Goal: Transaction & Acquisition: Purchase product/service

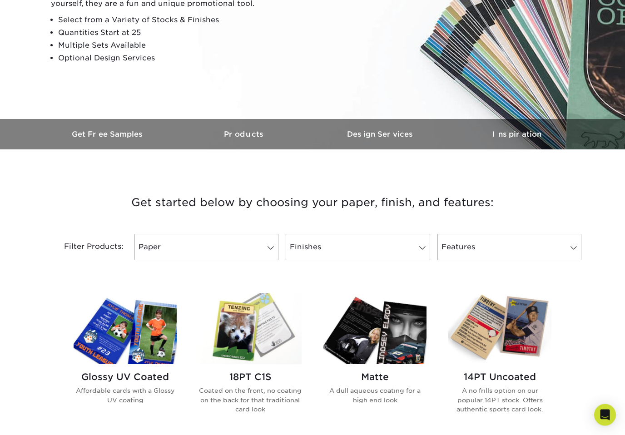
scroll to position [168, 0]
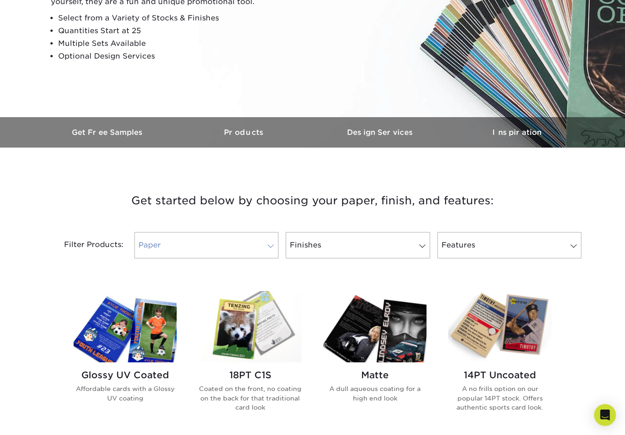
click at [268, 243] on span at bounding box center [271, 246] width 13 height 7
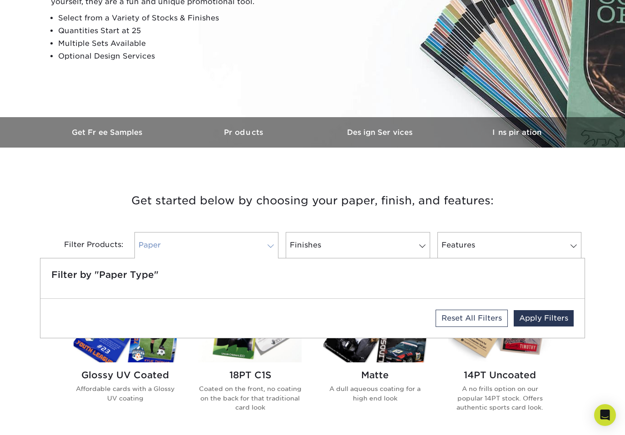
click at [257, 243] on link "Paper" at bounding box center [207, 245] width 144 height 26
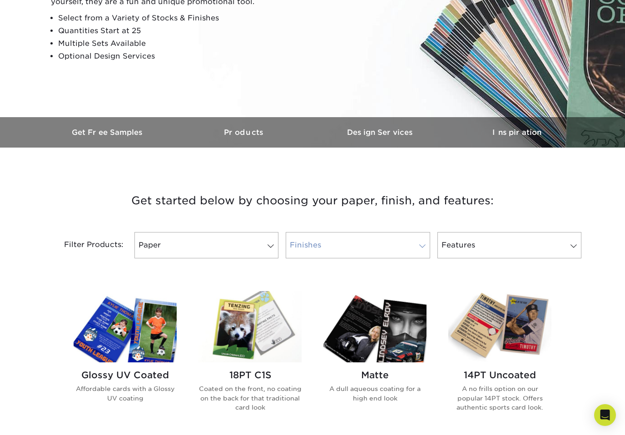
click at [319, 250] on link "Finishes" at bounding box center [358, 245] width 144 height 26
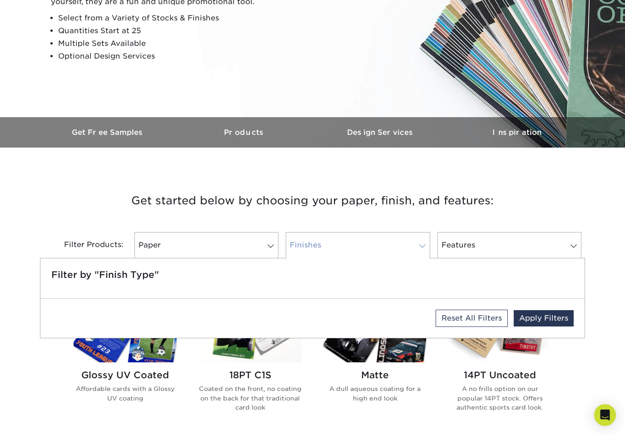
click at [319, 250] on link "Finishes" at bounding box center [358, 245] width 144 height 26
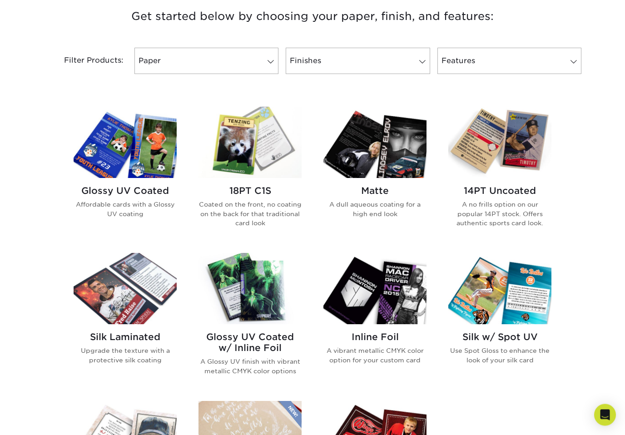
scroll to position [361, 0]
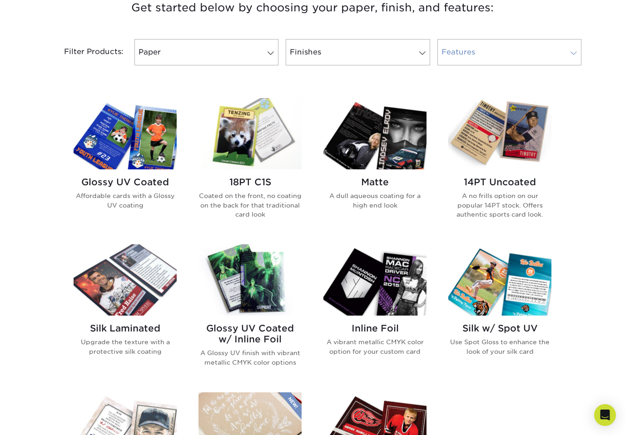
click at [519, 59] on link "Features" at bounding box center [510, 52] width 144 height 26
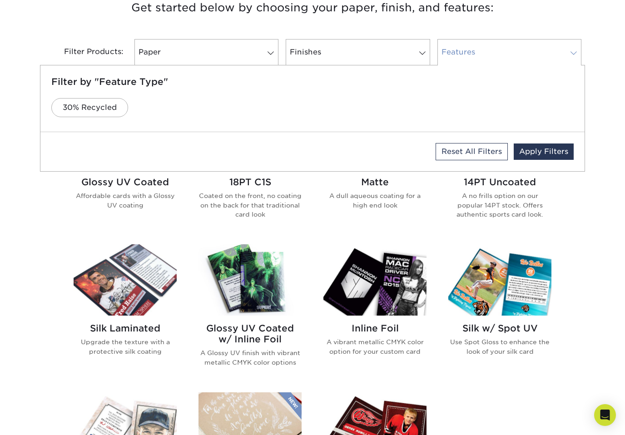
click at [519, 59] on link "Features" at bounding box center [510, 52] width 144 height 26
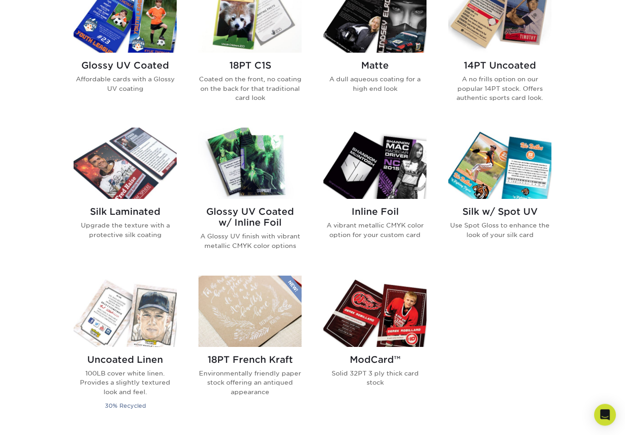
scroll to position [462, 0]
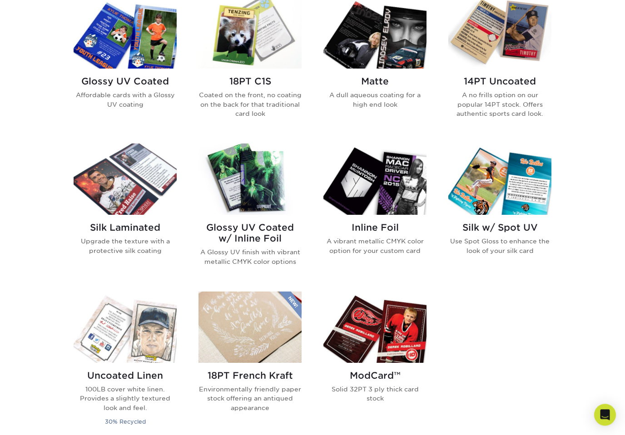
click at [506, 49] on img at bounding box center [500, 33] width 103 height 71
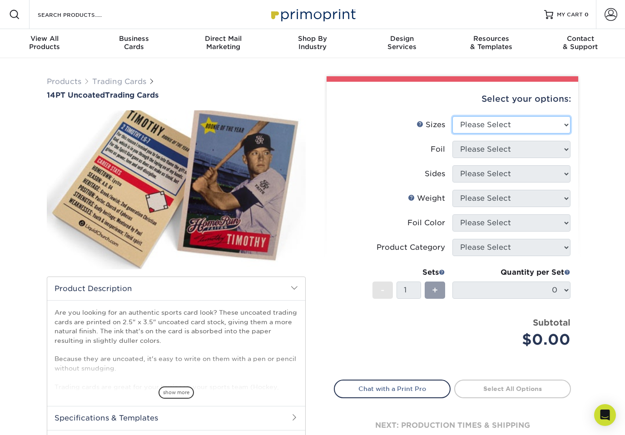
select select "2.50x3.50"
select select "1"
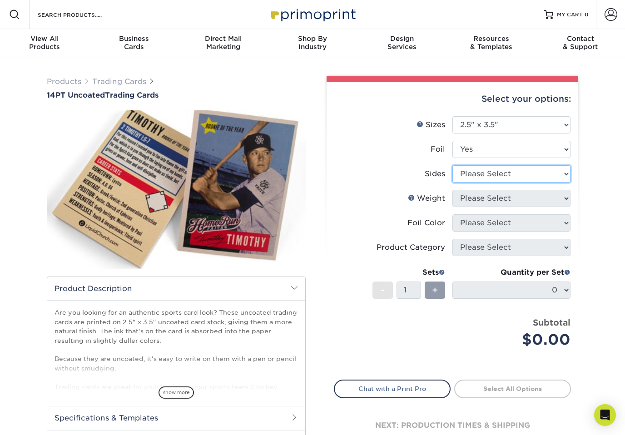
select select "34527644-b4fd-4ffb-9092-1318eefcd9d9"
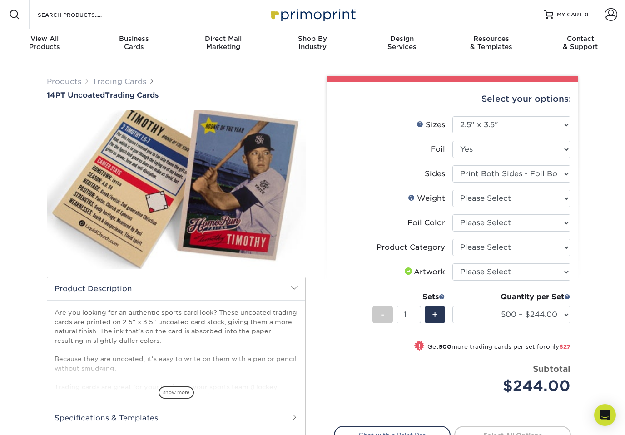
click at [297, 291] on span at bounding box center [294, 288] width 7 height 7
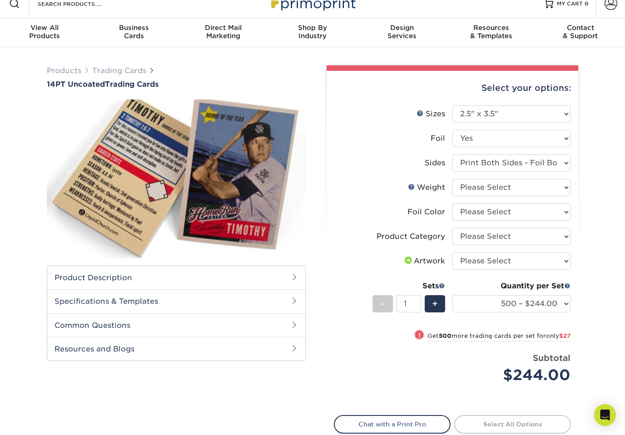
scroll to position [13, 0]
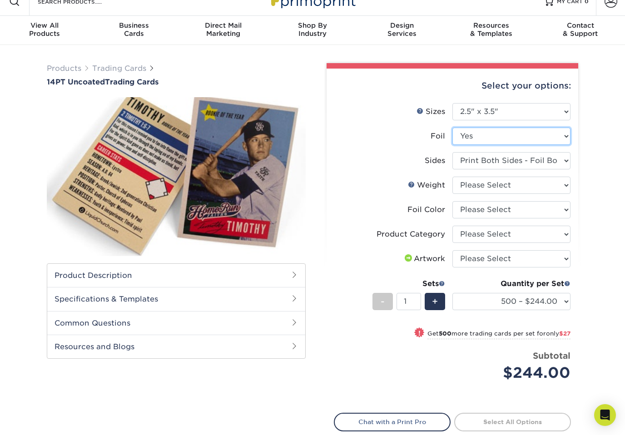
select select "0"
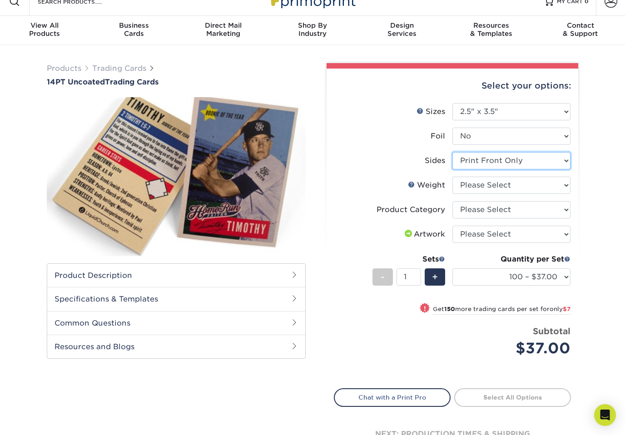
select select "13abbda7-1d64-4f25-8bb2-c179b224825d"
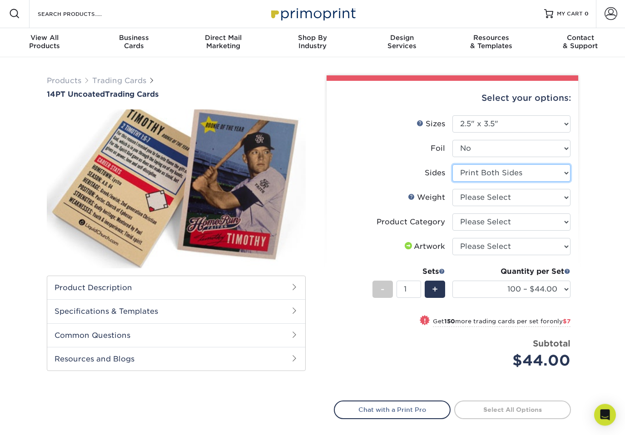
scroll to position [0, 0]
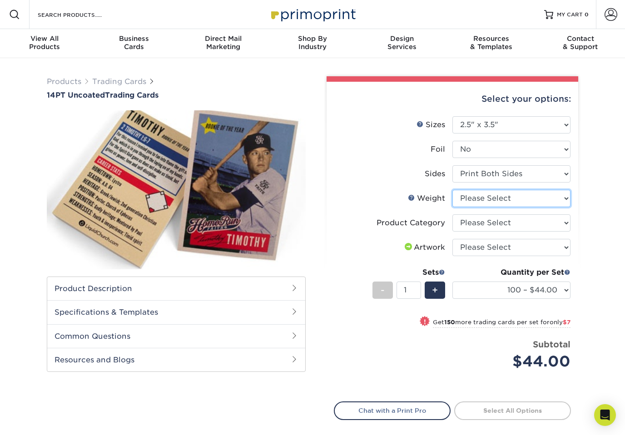
select select "14PT Uncoated"
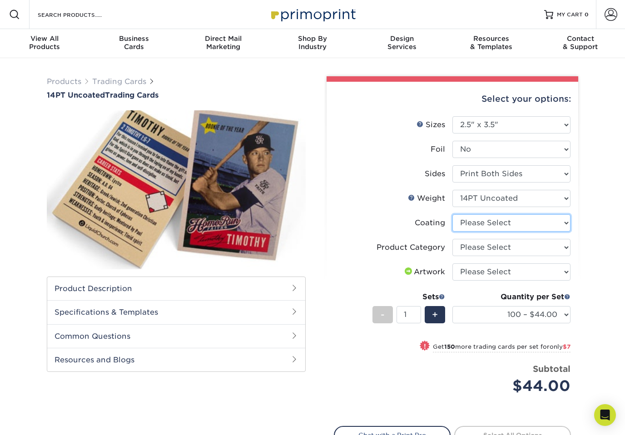
select select "3e7618de-abca-4bda-9f97-8b9129e913d8"
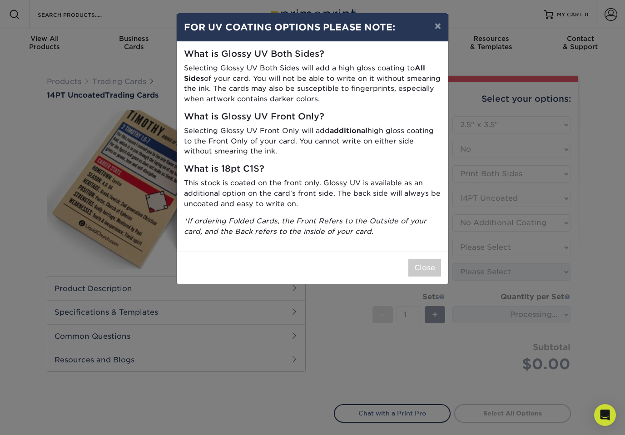
click at [421, 260] on button "Close" at bounding box center [425, 268] width 33 height 17
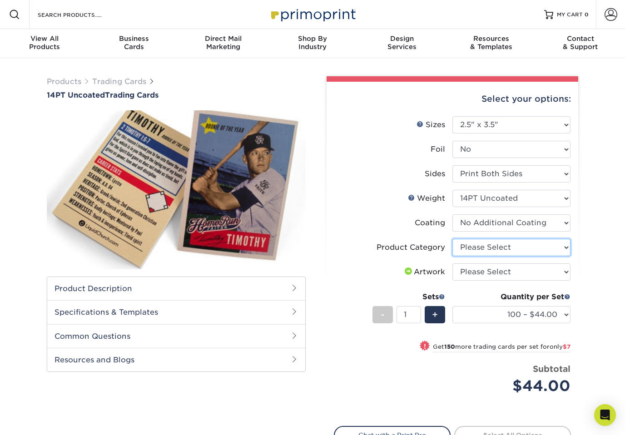
select select "c2f9bce9-36c2-409d-b101-c29d9d031e18"
select select "upload"
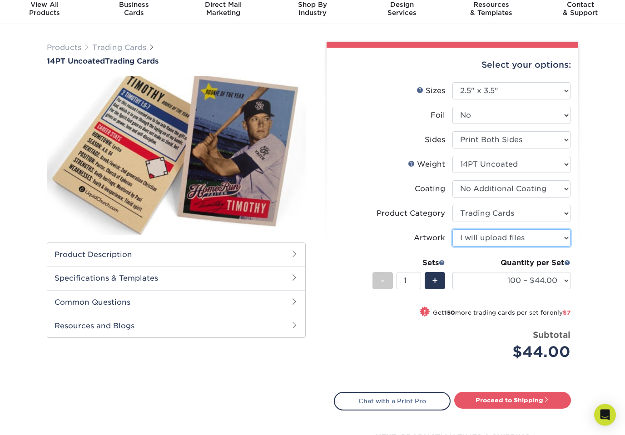
scroll to position [34, 0]
click at [287, 250] on h2 "Product Description" at bounding box center [176, 254] width 258 height 23
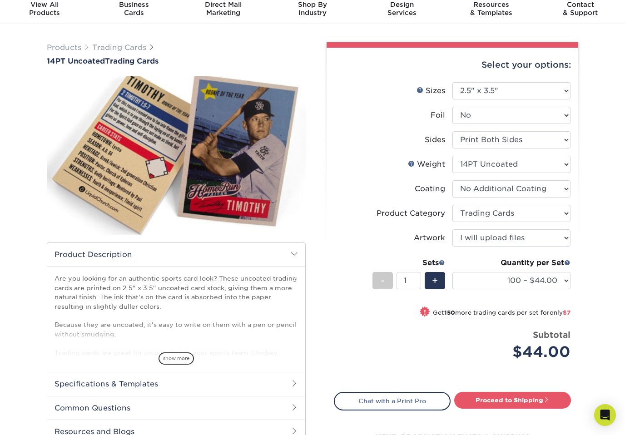
click at [293, 255] on span at bounding box center [294, 253] width 7 height 7
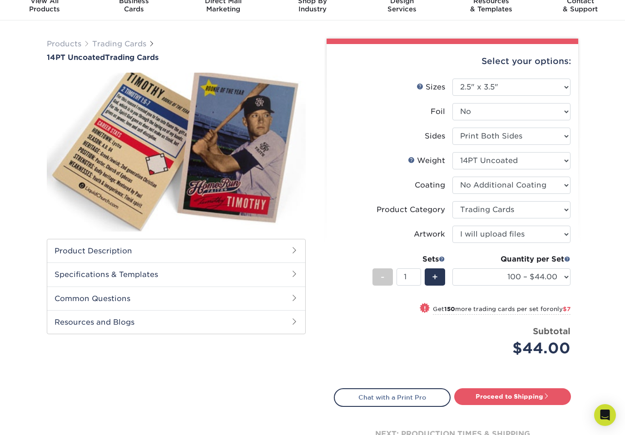
scroll to position [0, 0]
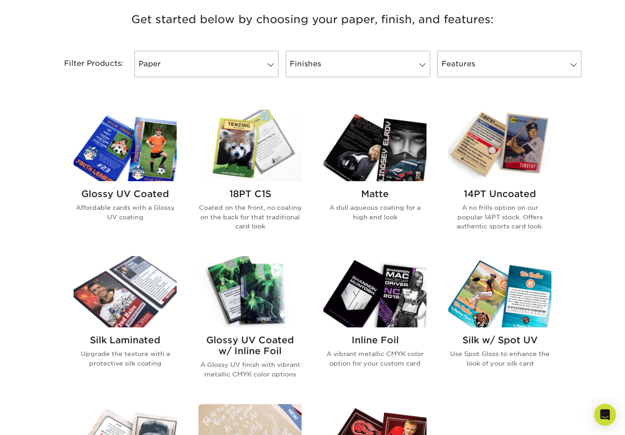
scroll to position [350, 0]
click at [135, 196] on h2 "Glossy UV Coated" at bounding box center [125, 194] width 103 height 11
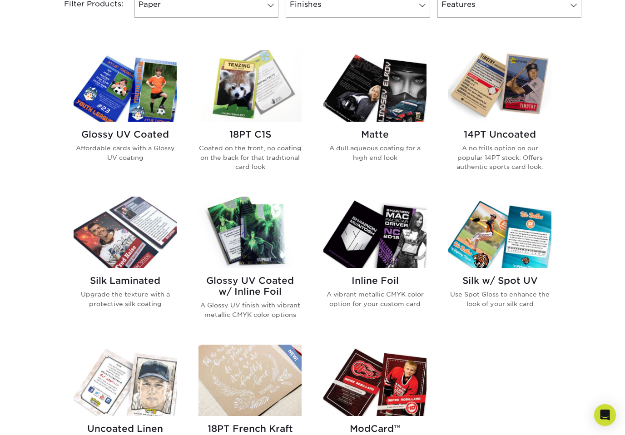
scroll to position [395, 0]
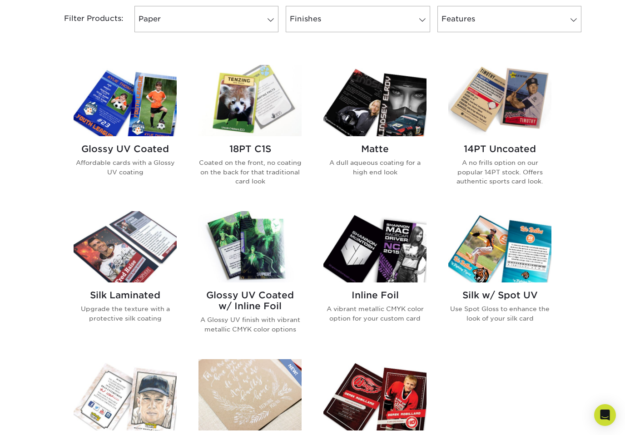
click at [374, 117] on img at bounding box center [375, 100] width 103 height 71
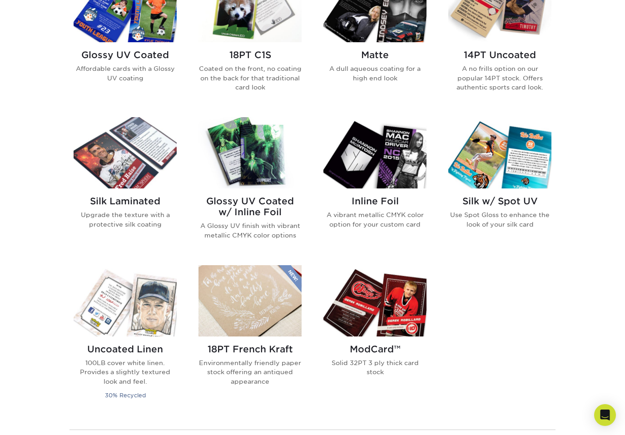
scroll to position [507, 0]
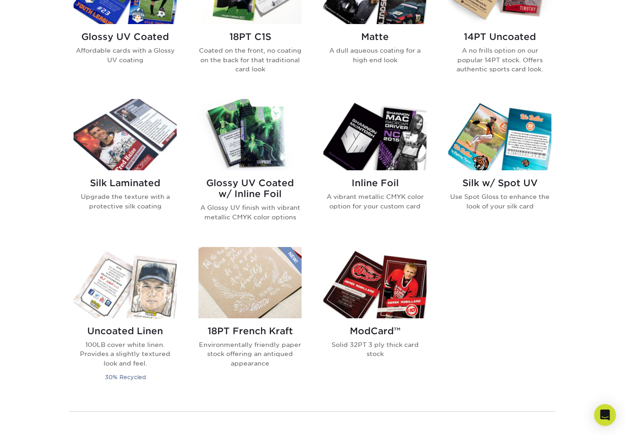
click at [373, 298] on img at bounding box center [375, 282] width 103 height 71
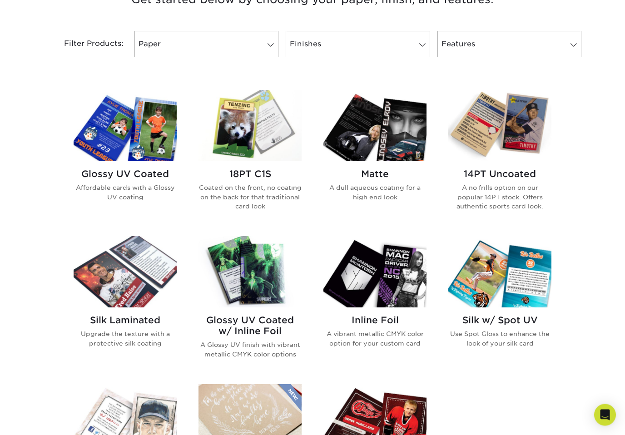
scroll to position [370, 0]
click at [259, 178] on h2 "18PT C1S" at bounding box center [250, 174] width 103 height 11
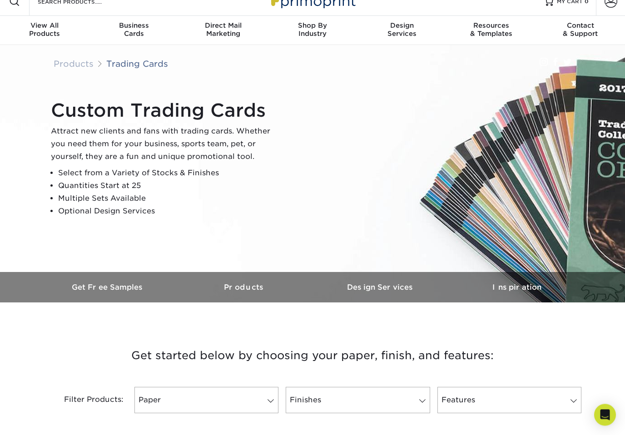
scroll to position [0, 0]
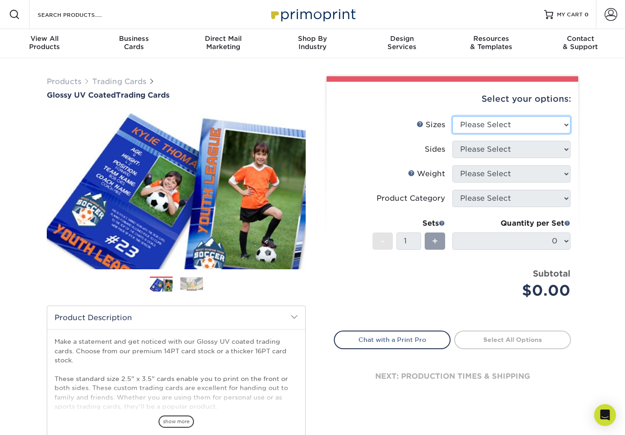
select select "2.50x3.50"
select select "13abbda7-1d64-4f25-8bb2-c179b224825d"
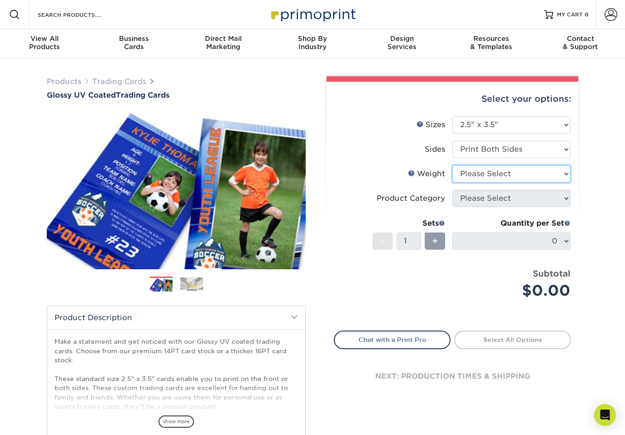
select select "14PT"
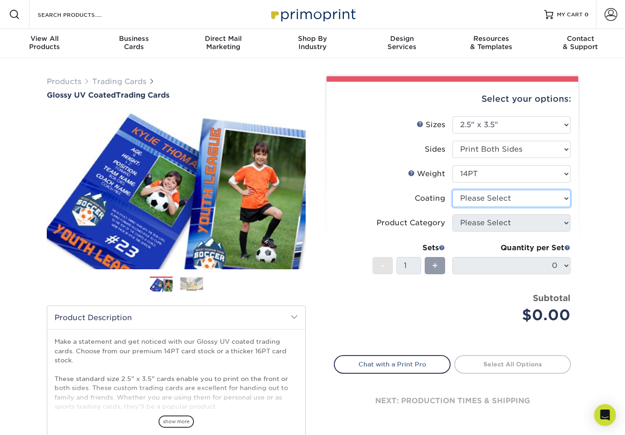
select select "ae367451-b2b8-45df-a344-0f05b6a12993"
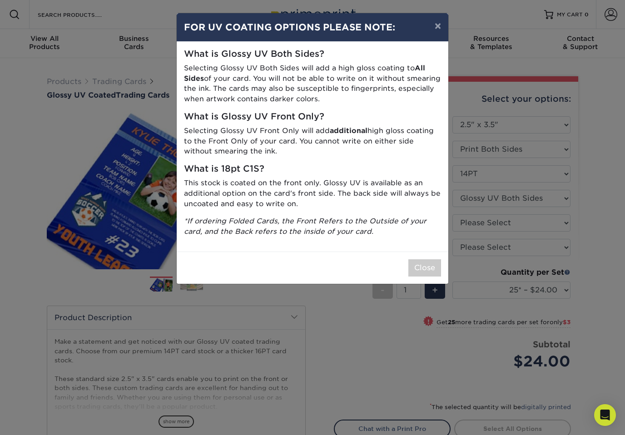
click at [426, 262] on button "Close" at bounding box center [425, 268] width 33 height 17
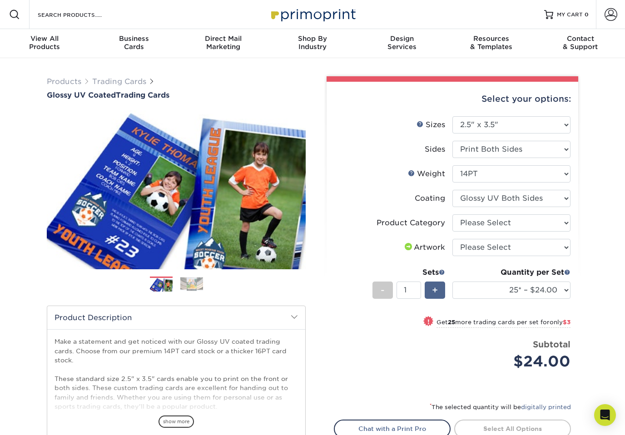
click at [438, 290] on span "+" at bounding box center [435, 291] width 6 height 14
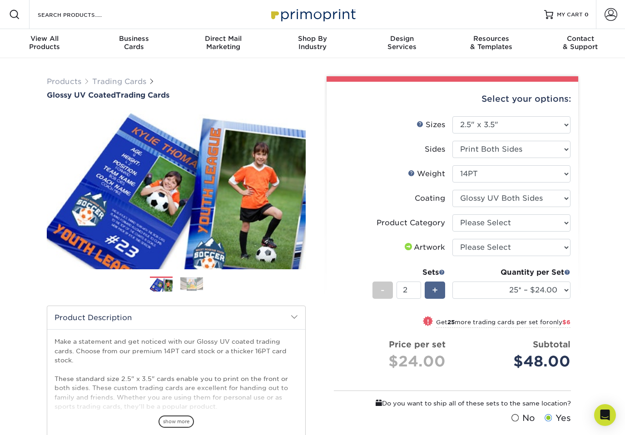
click at [438, 290] on span "+" at bounding box center [435, 291] width 6 height 14
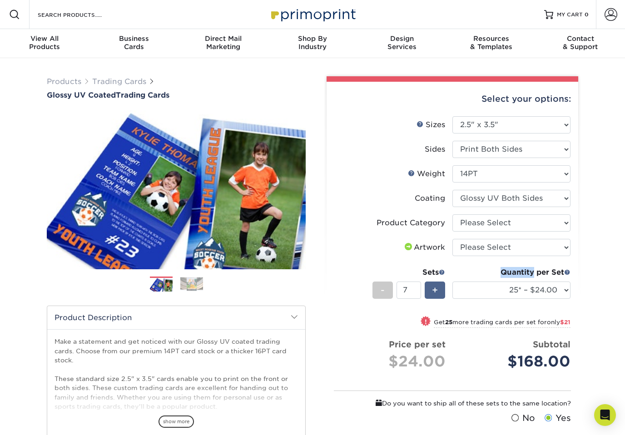
click at [438, 290] on span "+" at bounding box center [435, 291] width 6 height 14
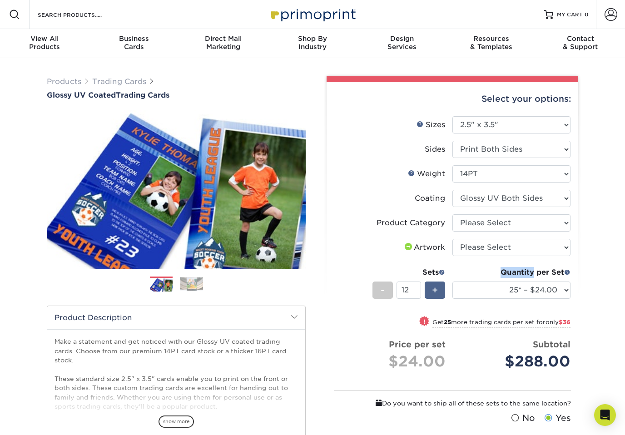
click at [438, 290] on span "+" at bounding box center [435, 291] width 6 height 14
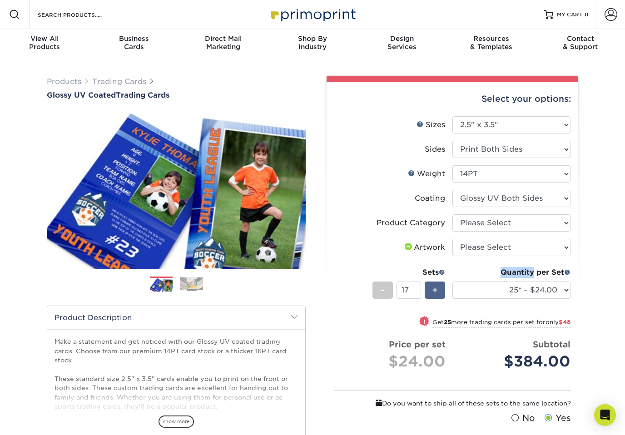
click at [438, 290] on span "+" at bounding box center [435, 291] width 6 height 14
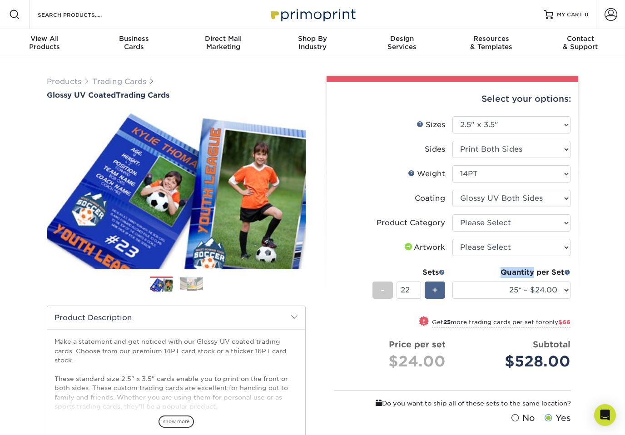
click at [435, 290] on span "+" at bounding box center [435, 291] width 6 height 14
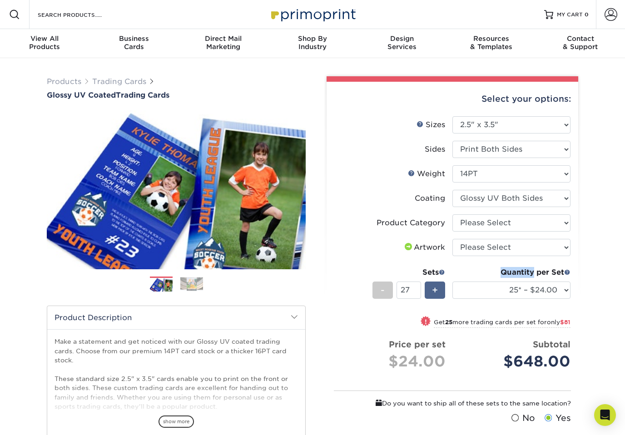
click at [435, 290] on span "+" at bounding box center [435, 291] width 6 height 14
click at [415, 290] on input "28" at bounding box center [409, 290] width 24 height 17
drag, startPoint x: 415, startPoint y: 290, endPoint x: 396, endPoint y: 290, distance: 19.1
click at [396, 290] on div "- 28 +" at bounding box center [409, 292] width 73 height 20
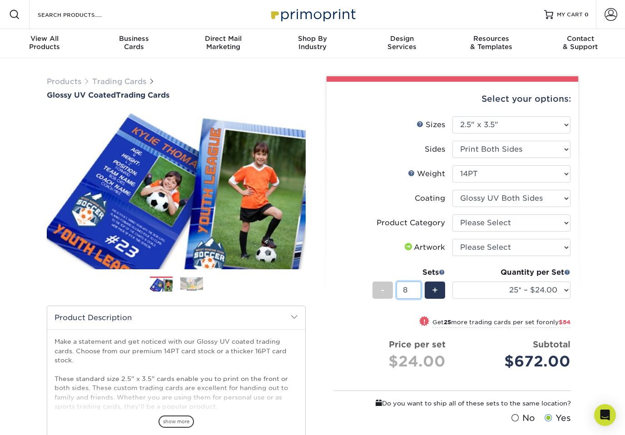
type input "8"
click at [420, 266] on li "Sets - 8 + Quantity per Set 25* – $24.00 50* – $27.00 75* – $34.00 100* – $37.0…" at bounding box center [453, 290] width 236 height 53
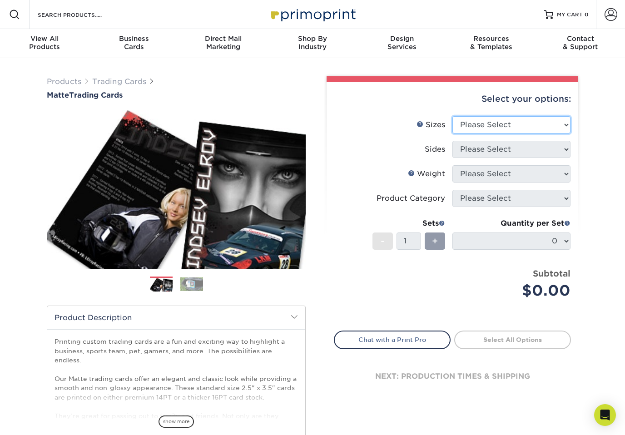
select select "2.50x3.50"
select select "13abbda7-1d64-4f25-8bb2-c179b224825d"
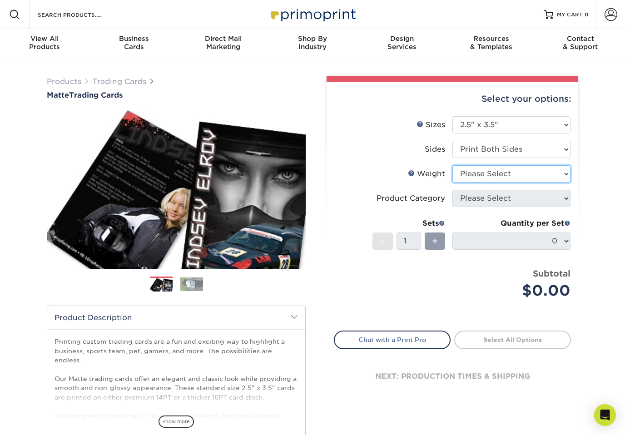
select select "14PT"
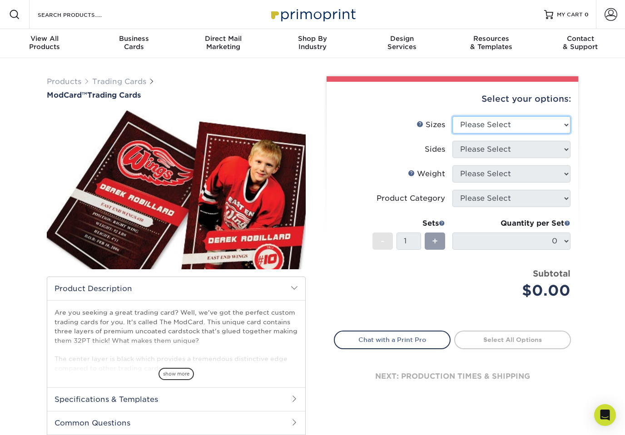
select select "2.50x3.50"
select select "13abbda7-1d64-4f25-8bb2-c179b224825d"
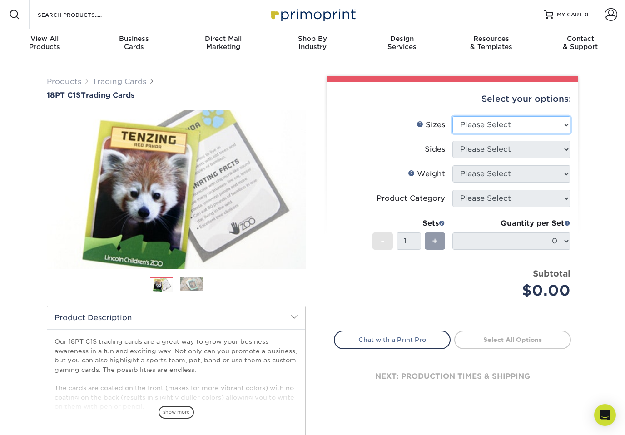
select select "2.50x3.50"
select select "13abbda7-1d64-4f25-8bb2-c179b224825d"
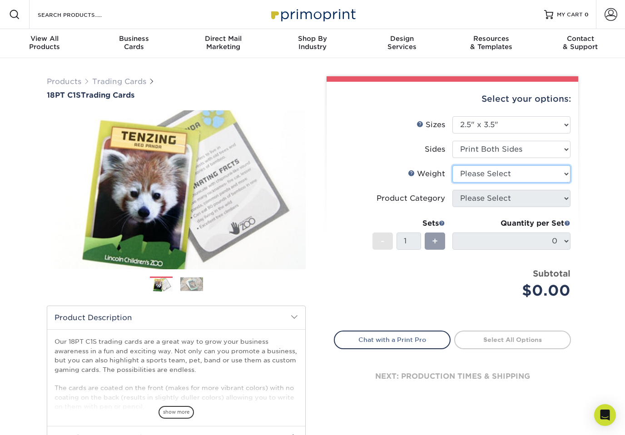
select select "18PTC1S"
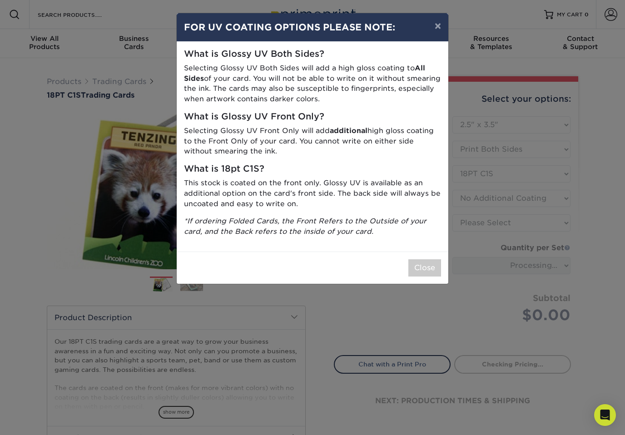
click at [432, 267] on button "Close" at bounding box center [425, 268] width 33 height 17
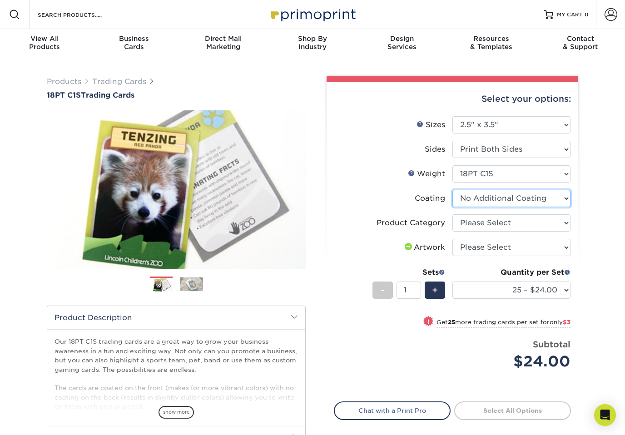
select select "1e8116af-acfc-44b1-83dc-8181aa338834"
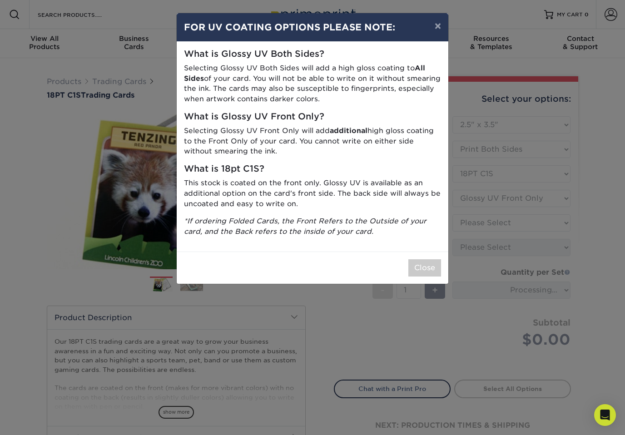
click at [420, 268] on button "Close" at bounding box center [425, 268] width 33 height 17
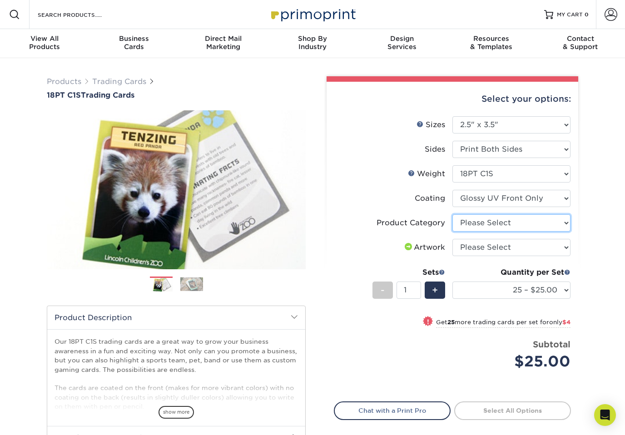
select select "c2f9bce9-36c2-409d-b101-c29d9d031e18"
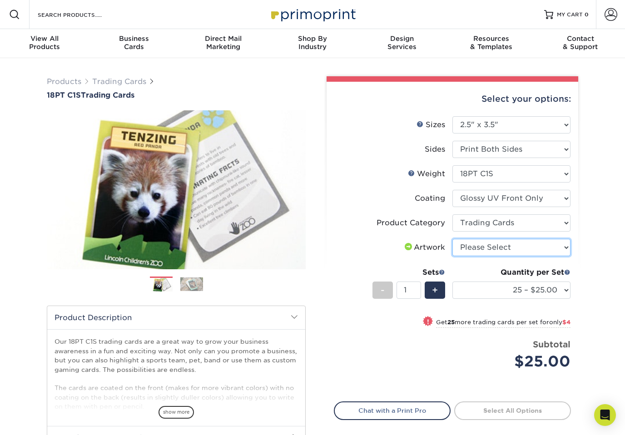
select select "upload"
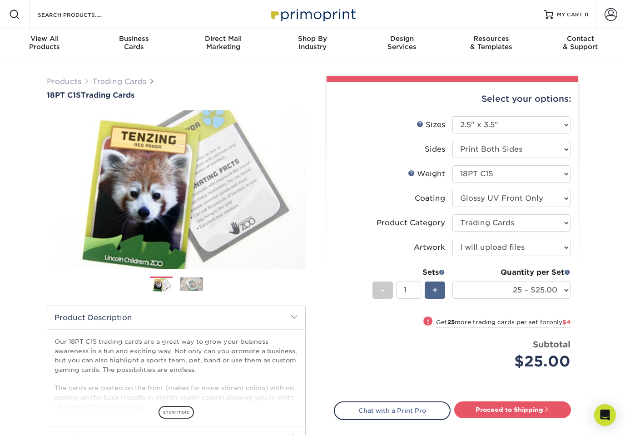
click at [441, 290] on div "+" at bounding box center [435, 290] width 20 height 17
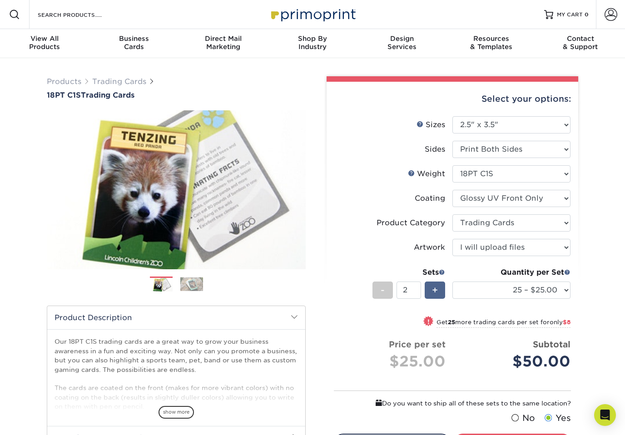
click at [441, 290] on div "+" at bounding box center [435, 290] width 20 height 17
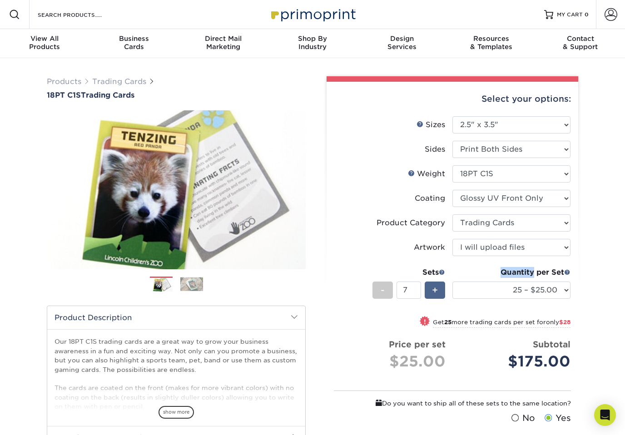
click at [441, 290] on div "+" at bounding box center [435, 290] width 20 height 17
type input "8"
